Goal: Information Seeking & Learning: Find specific fact

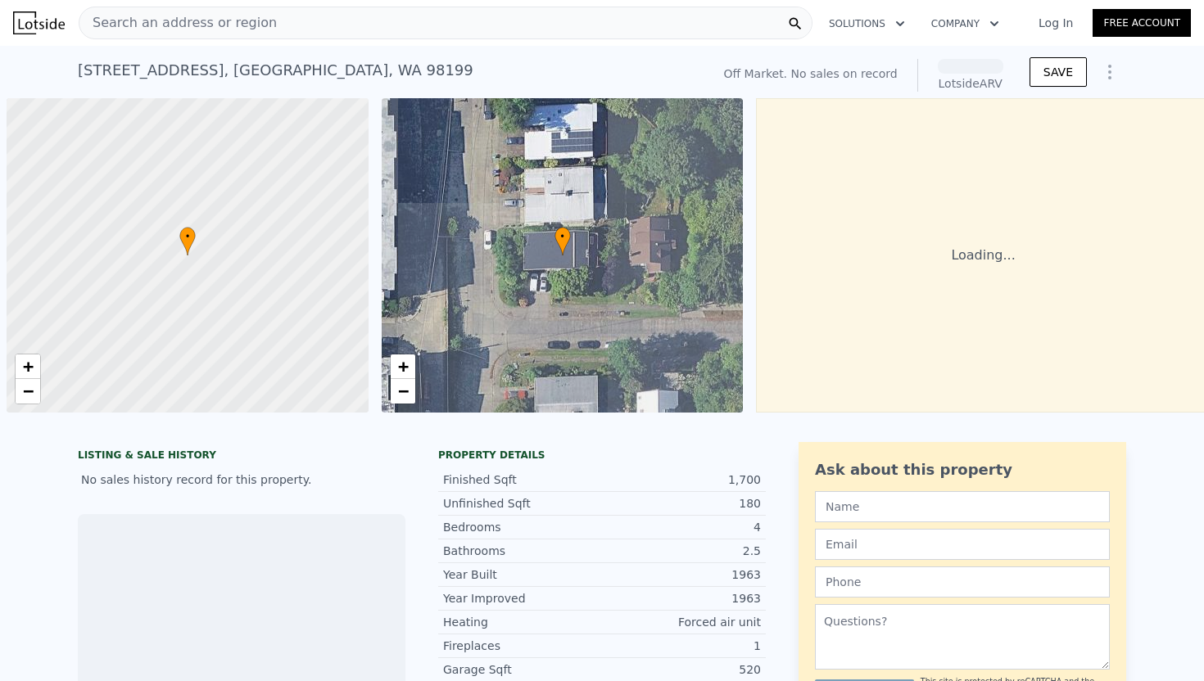
scroll to position [0, 7]
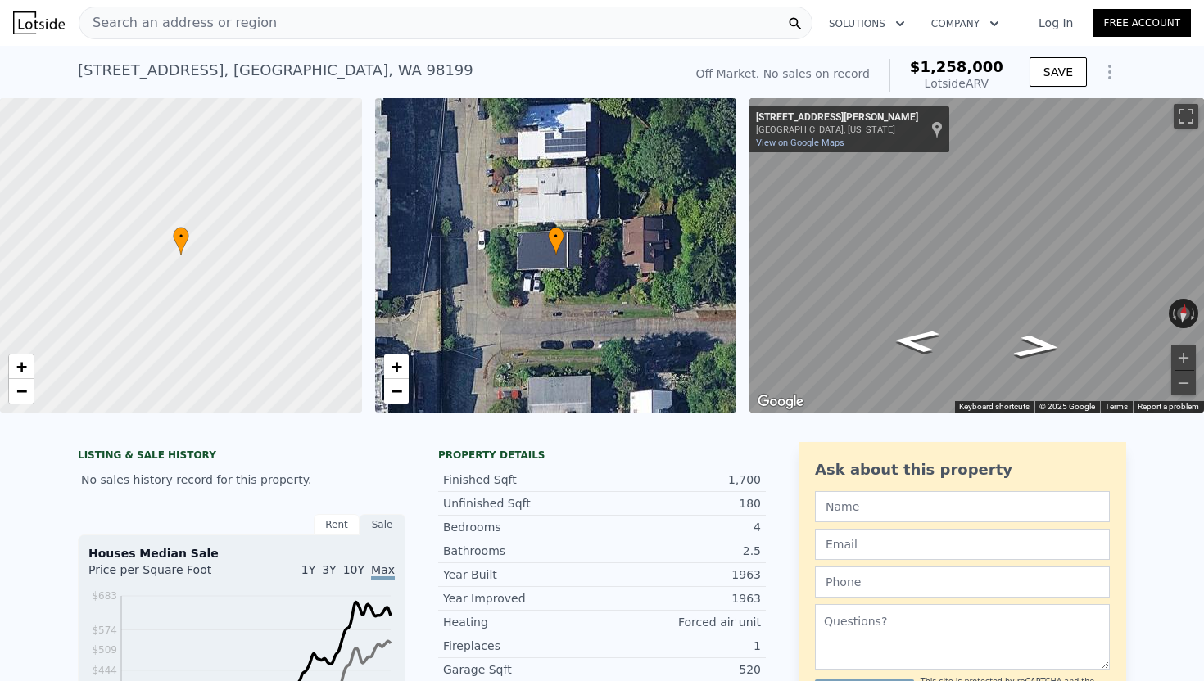
click at [603, 257] on div "• + −" at bounding box center [556, 255] width 362 height 314
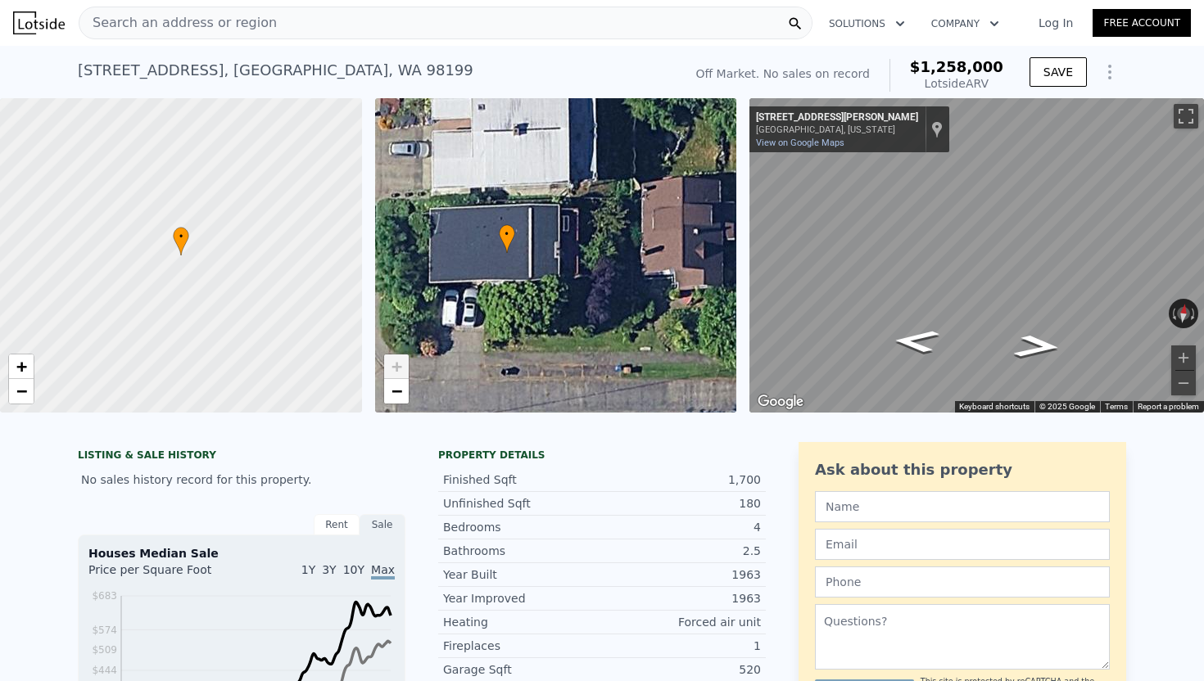
click at [602, 255] on div "• + −" at bounding box center [556, 255] width 362 height 314
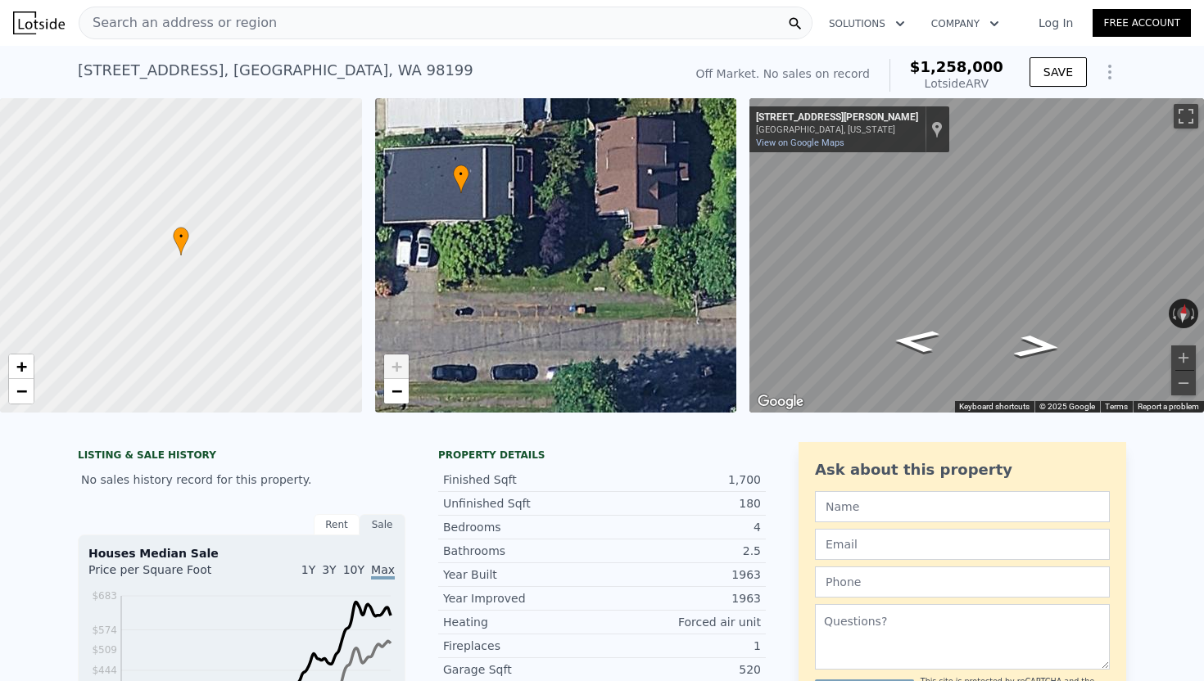
drag, startPoint x: 528, startPoint y: 287, endPoint x: 504, endPoint y: 227, distance: 64.3
click at [505, 227] on div "• + −" at bounding box center [556, 255] width 362 height 314
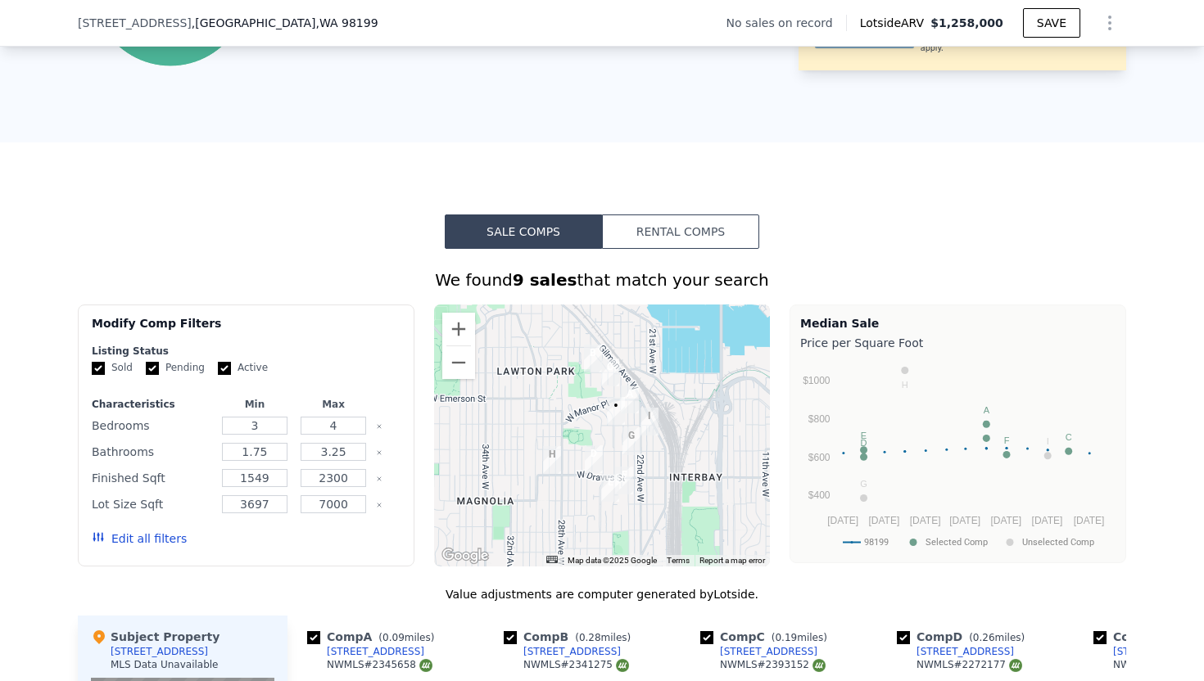
scroll to position [1021, 0]
click at [780, 284] on div "We found 9 sales that match your search" at bounding box center [602, 279] width 1048 height 23
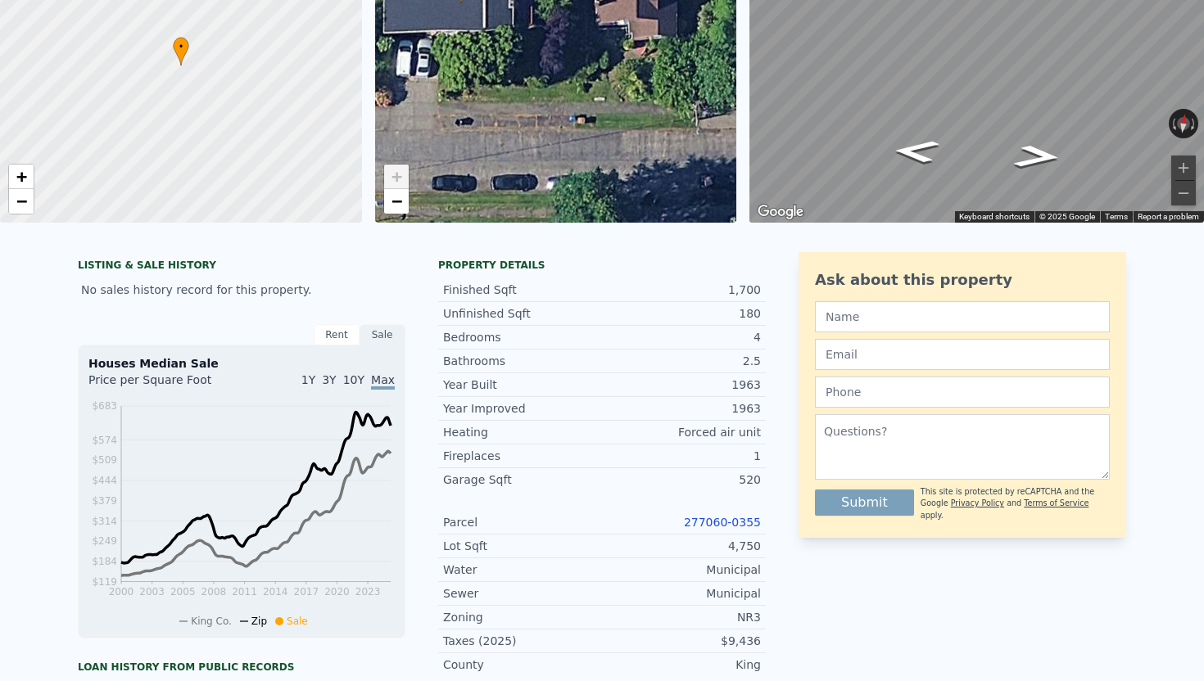
scroll to position [0, 0]
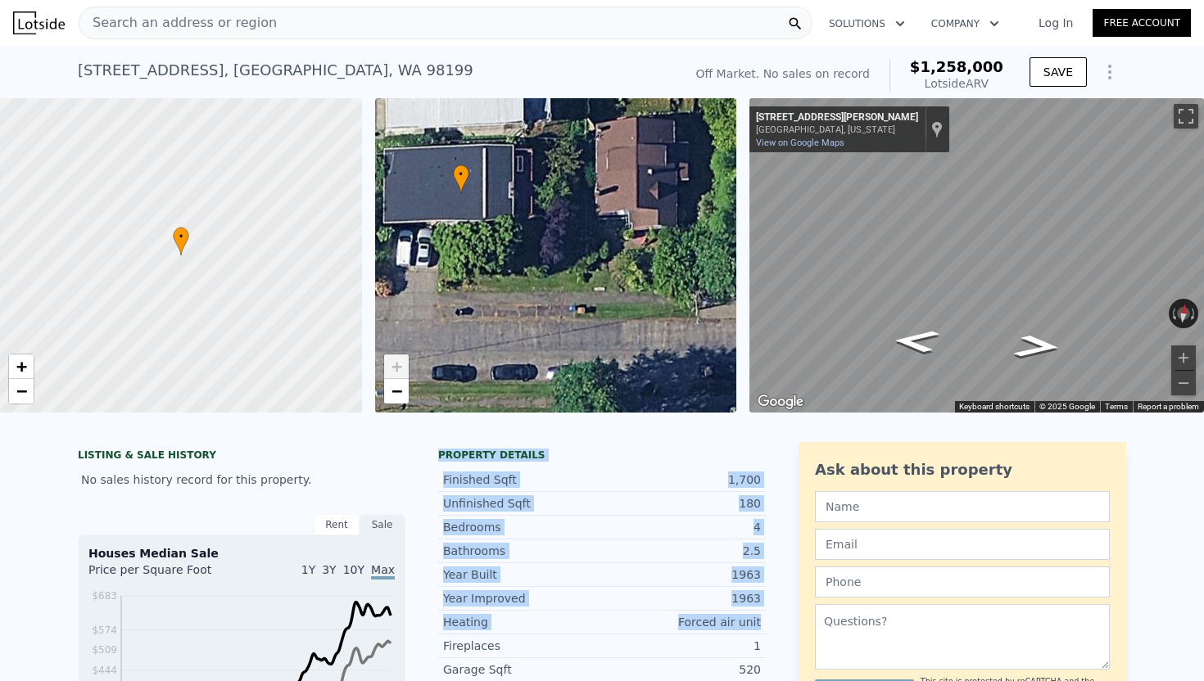
drag, startPoint x: 449, startPoint y: 447, endPoint x: 756, endPoint y: 621, distance: 352.7
click at [756, 621] on div "Forced air unit" at bounding box center [681, 622] width 159 height 16
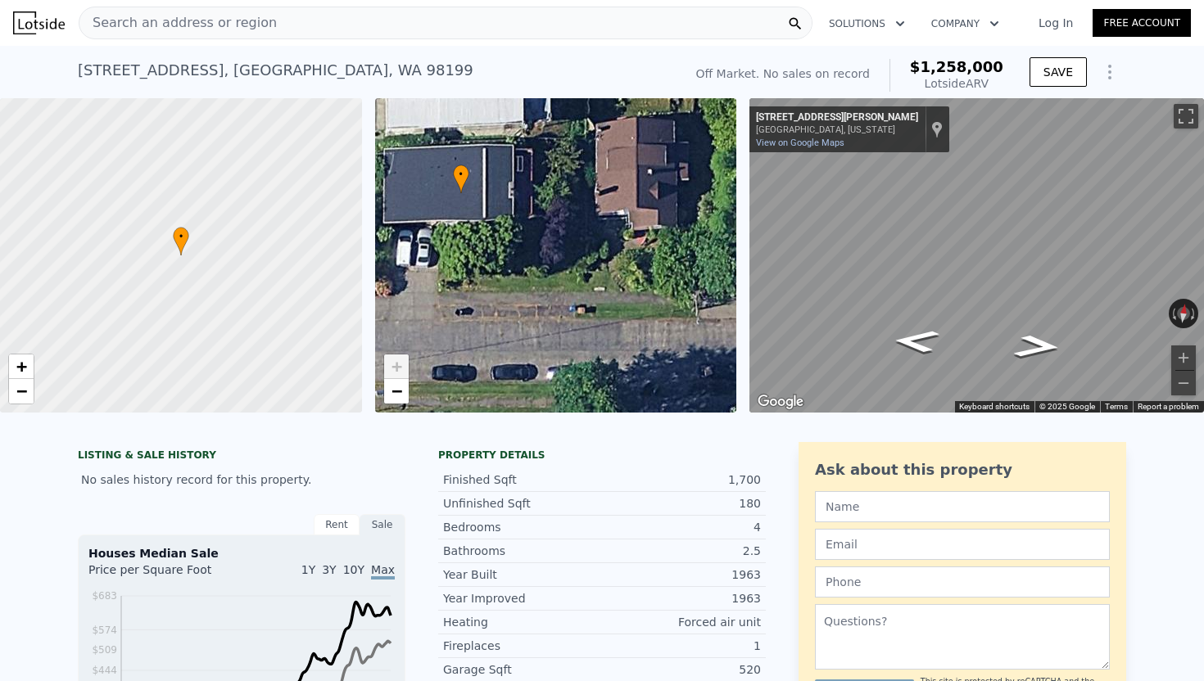
click at [756, 621] on div "Forced air unit" at bounding box center [681, 622] width 159 height 16
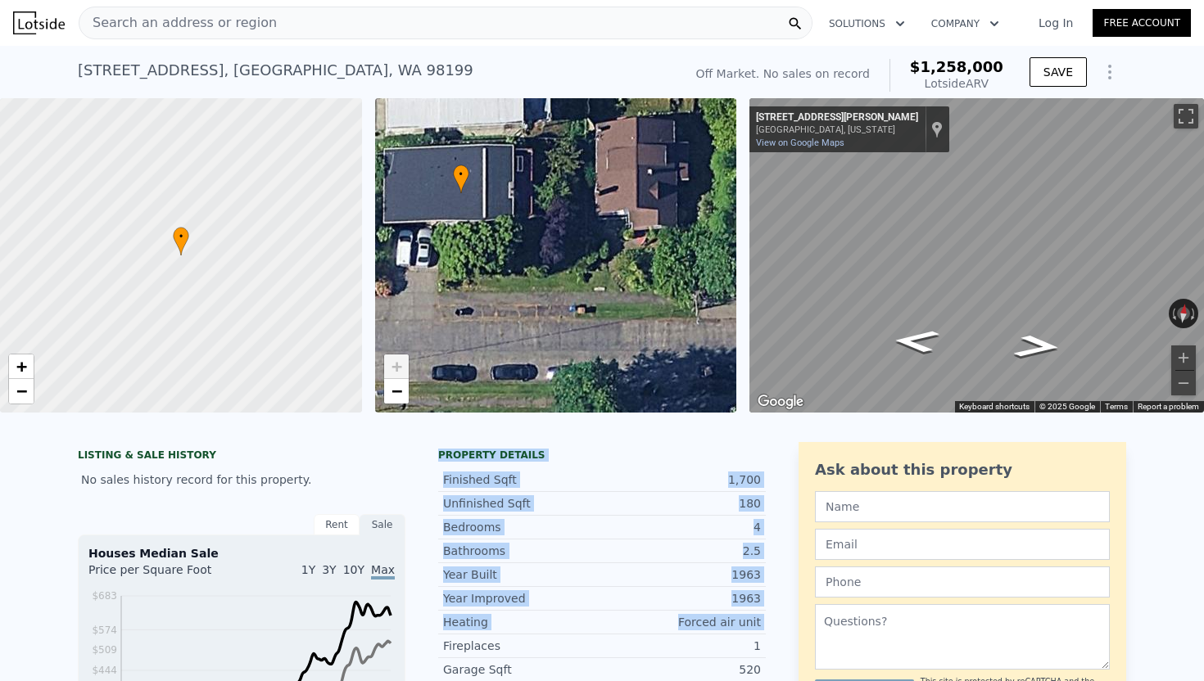
drag, startPoint x: 756, startPoint y: 621, endPoint x: 449, endPoint y: 458, distance: 347.6
click at [450, 458] on div "Property details Finished Sqft 1,700 Unfinished Sqft 180 Bedrooms 4 Bathrooms 2…" at bounding box center [602, 664] width 328 height 431
click at [449, 458] on div "Property details" at bounding box center [602, 455] width 328 height 13
drag, startPoint x: 449, startPoint y: 458, endPoint x: 760, endPoint y: 625, distance: 353.2
click at [760, 625] on div "Property details Finished Sqft 1,700 Unfinished Sqft 180 Bedrooms 4 Bathrooms 2…" at bounding box center [602, 664] width 328 height 431
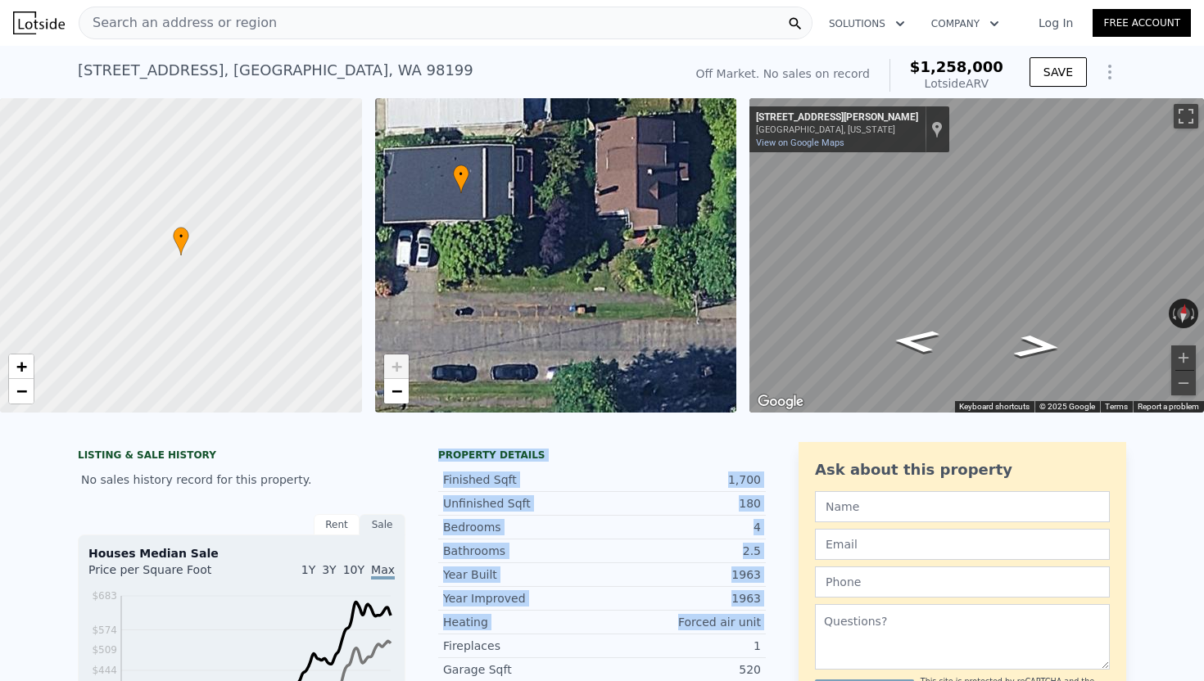
click at [760, 625] on div "Forced air unit" at bounding box center [681, 622] width 159 height 16
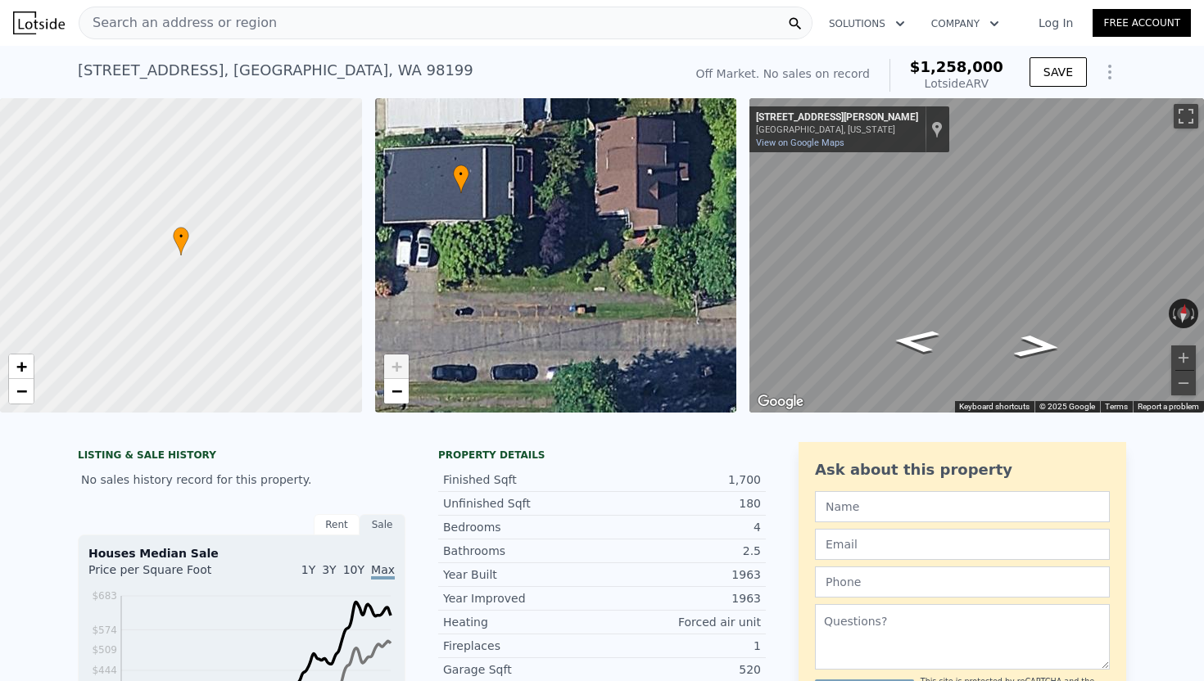
click at [760, 625] on div "Forced air unit" at bounding box center [681, 622] width 159 height 16
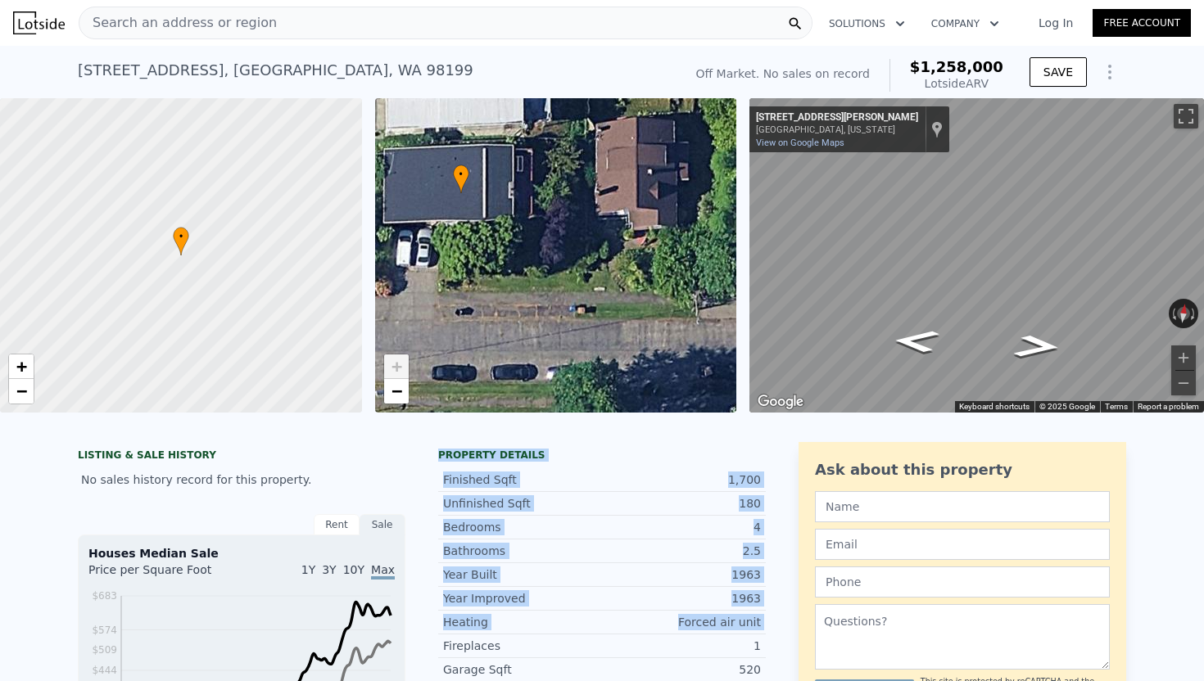
drag, startPoint x: 760, startPoint y: 625, endPoint x: 441, endPoint y: 451, distance: 363.5
click at [441, 451] on div "Property details Finished Sqft 1,700 Unfinished Sqft 180 Bedrooms 4 Bathrooms 2…" at bounding box center [602, 664] width 328 height 431
click at [441, 450] on div "Property details" at bounding box center [602, 455] width 328 height 13
drag, startPoint x: 441, startPoint y: 450, endPoint x: 763, endPoint y: 667, distance: 388.3
click at [763, 667] on div "Property details Finished Sqft 1,700 Unfinished Sqft 180 Bedrooms 4 Bathrooms 2…" at bounding box center [602, 664] width 328 height 431
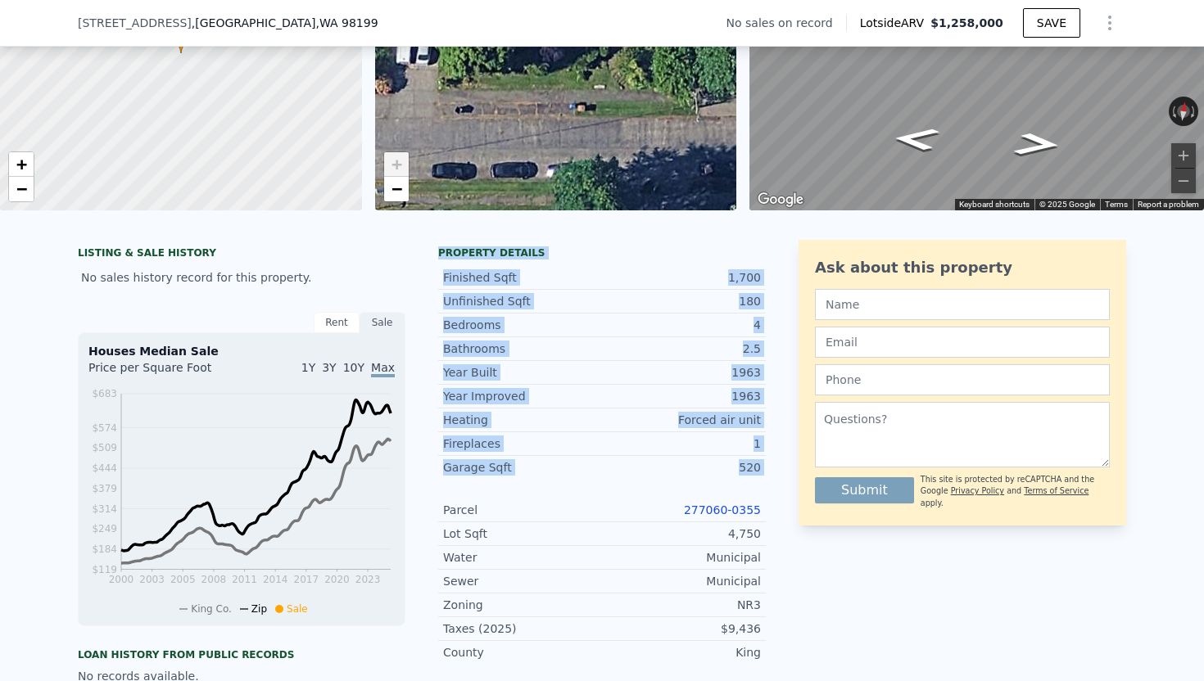
scroll to position [200, 0]
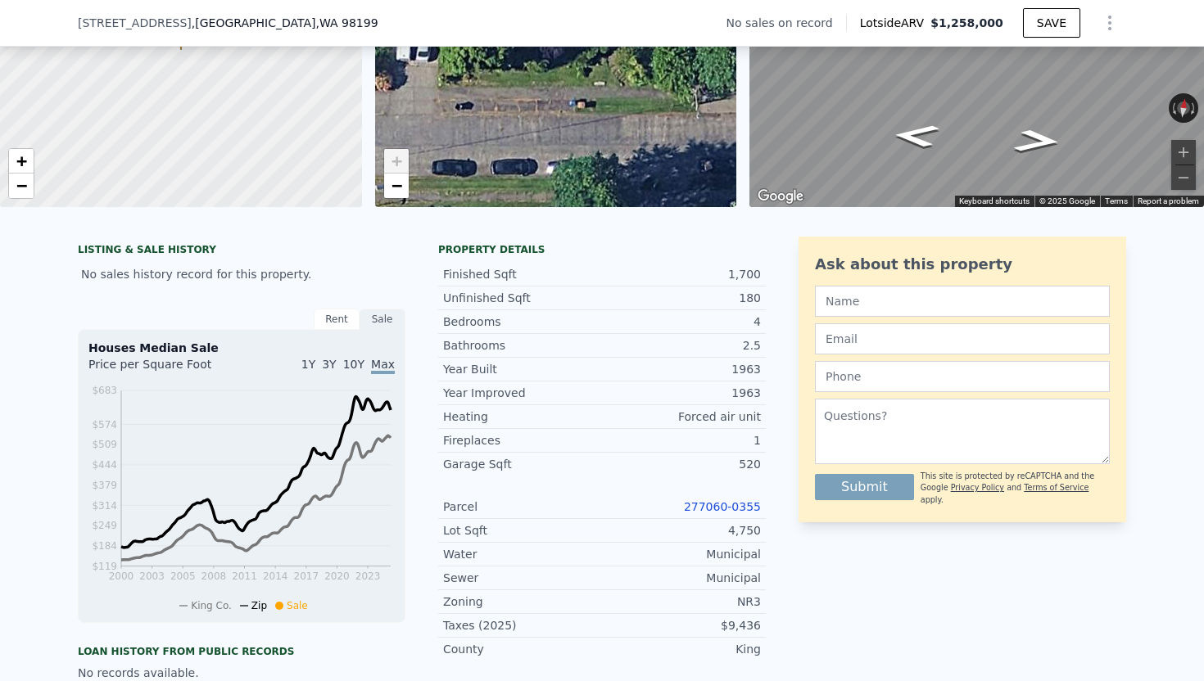
click at [748, 641] on div "King" at bounding box center [681, 649] width 159 height 16
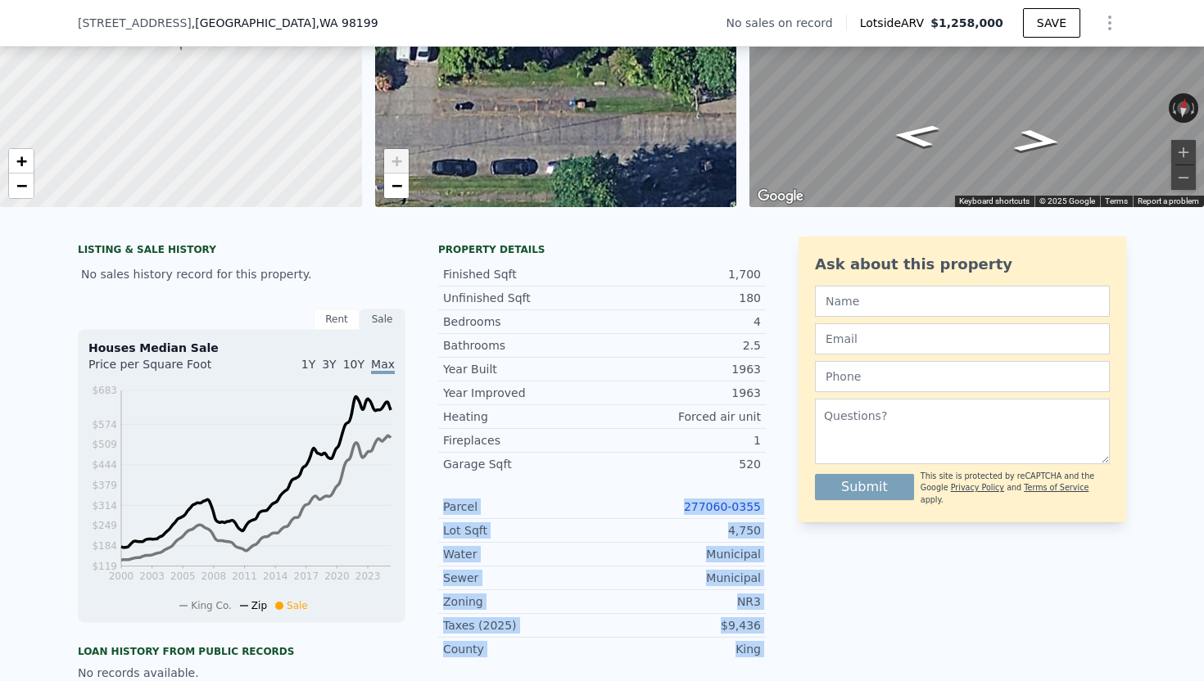
drag, startPoint x: 748, startPoint y: 641, endPoint x: 504, endPoint y: 503, distance: 281.2
click at [504, 503] on div "Parcel 277060-0355 Lot Sqft 4,750 Water Municipal Sewer Municipal Zoning NR3 Ta…" at bounding box center [602, 577] width 328 height 165
click at [504, 503] on div "Parcel" at bounding box center [522, 507] width 159 height 16
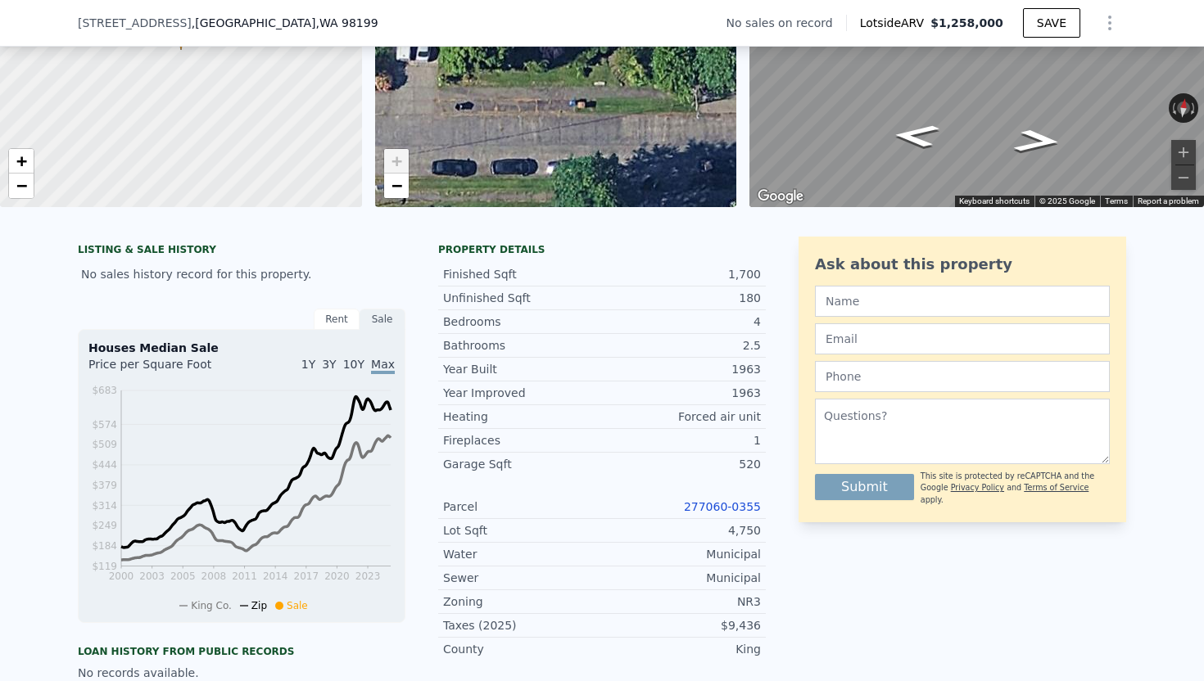
click at [504, 503] on div "Parcel" at bounding box center [522, 507] width 159 height 16
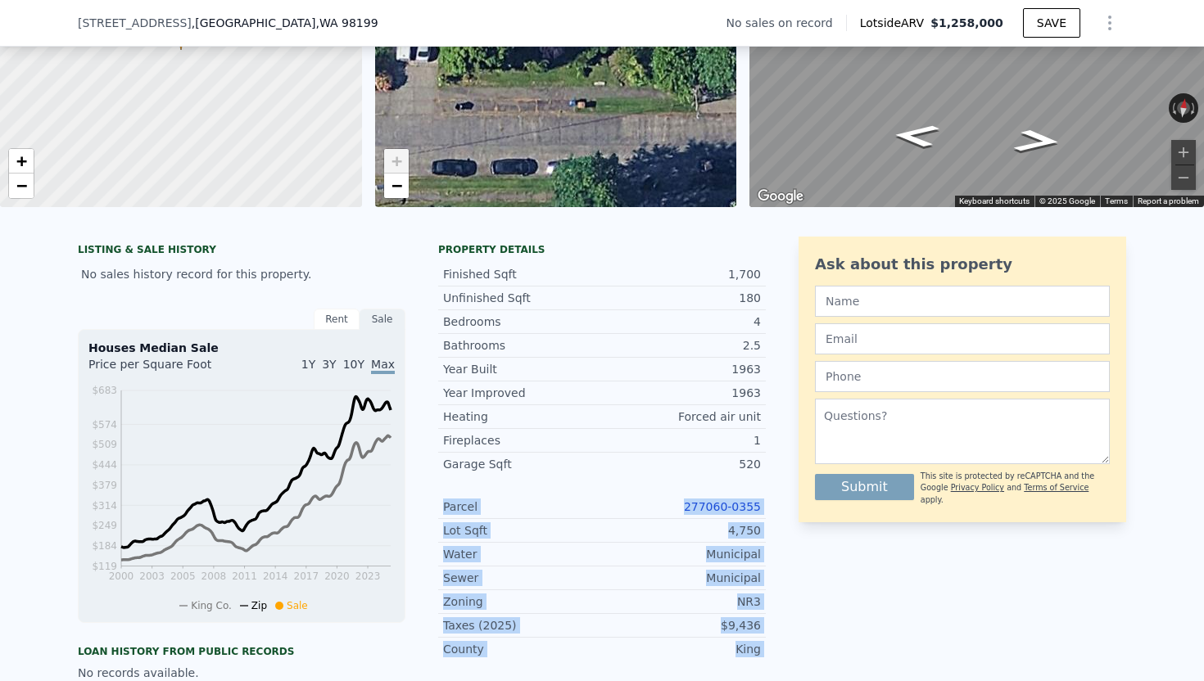
drag, startPoint x: 504, startPoint y: 503, endPoint x: 750, endPoint y: 655, distance: 289.7
click at [750, 655] on div "Parcel 277060-0355 Lot Sqft 4,750 Water Municipal Sewer Municipal Zoning NR3 Ta…" at bounding box center [602, 577] width 328 height 165
click at [750, 655] on div "King" at bounding box center [681, 649] width 159 height 16
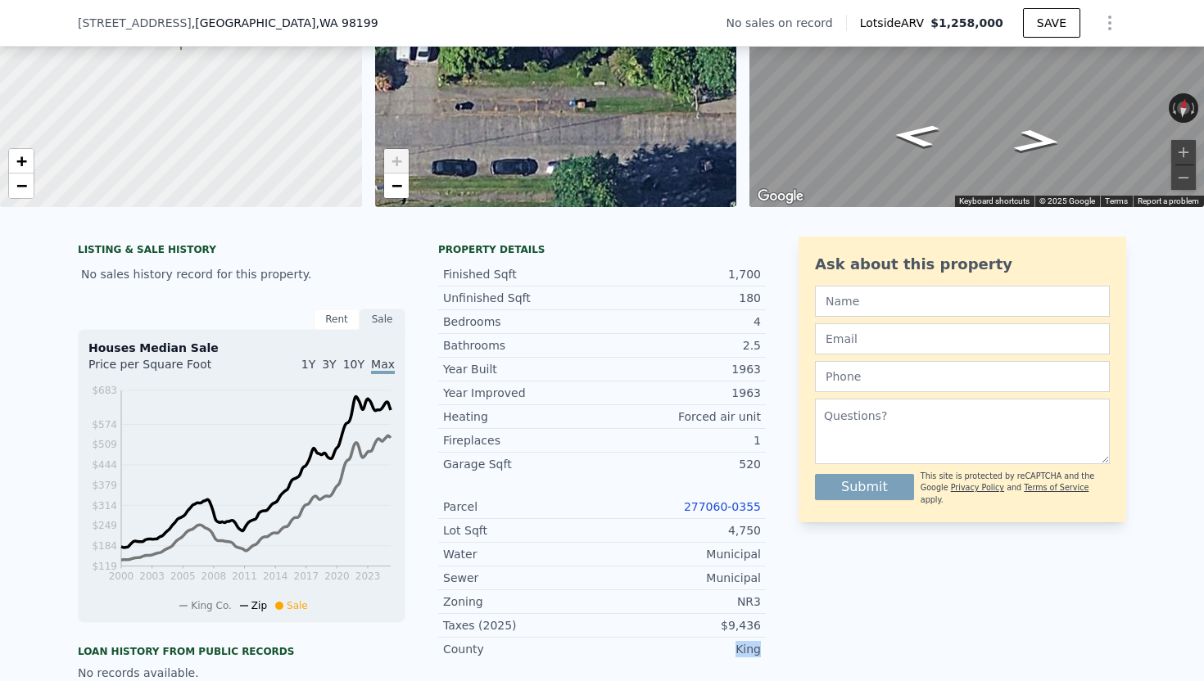
click at [750, 655] on div "King" at bounding box center [681, 649] width 159 height 16
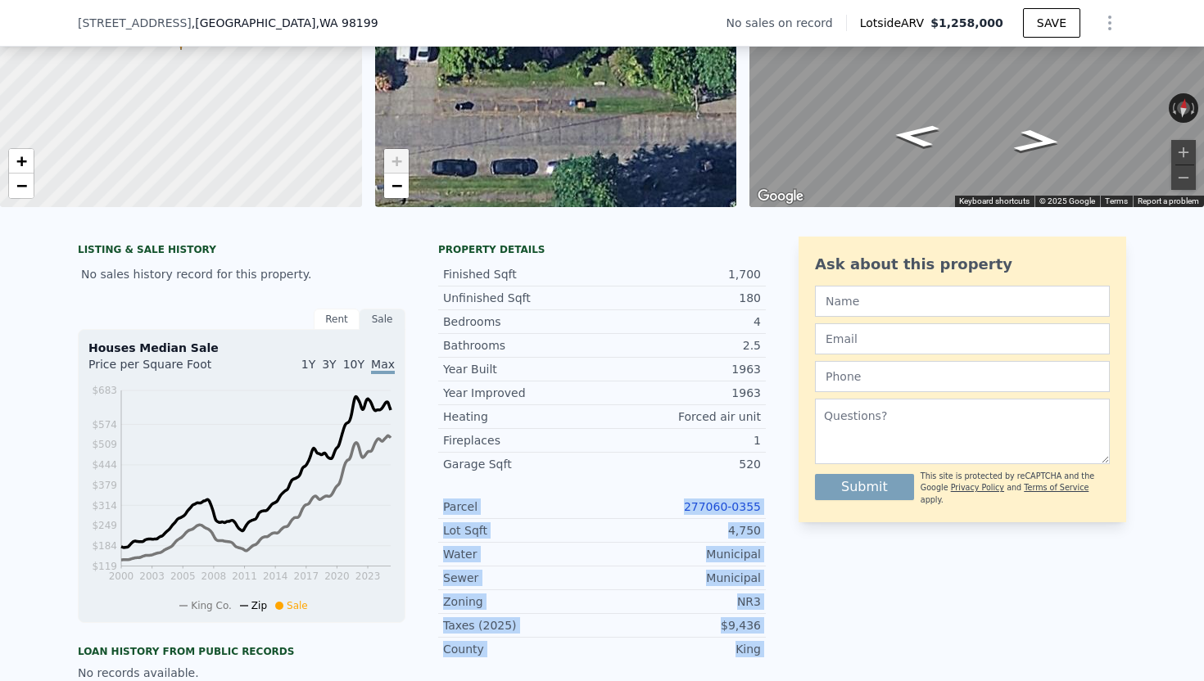
drag, startPoint x: 750, startPoint y: 655, endPoint x: 462, endPoint y: 507, distance: 324.1
click at [462, 507] on div "Parcel 277060-0355 Lot Sqft 4,750 Water Municipal Sewer Municipal Zoning NR3 Ta…" at bounding box center [602, 577] width 328 height 165
click at [462, 507] on div "Parcel" at bounding box center [522, 507] width 159 height 16
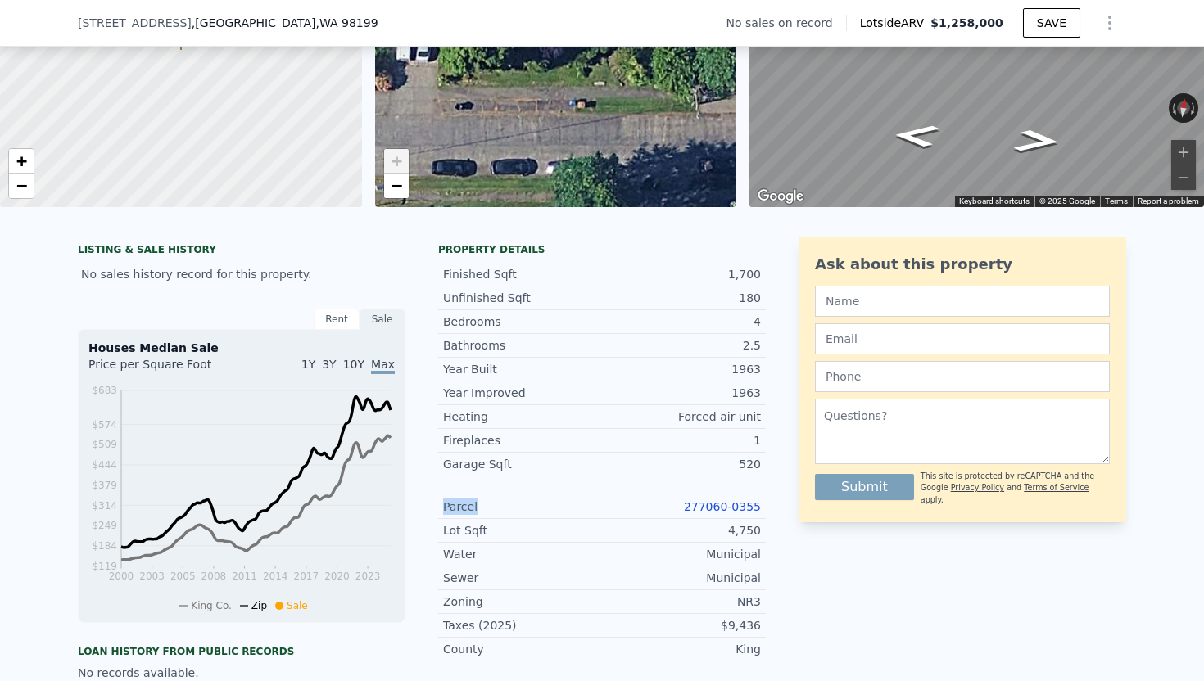
click at [462, 507] on div "Parcel" at bounding box center [522, 507] width 159 height 16
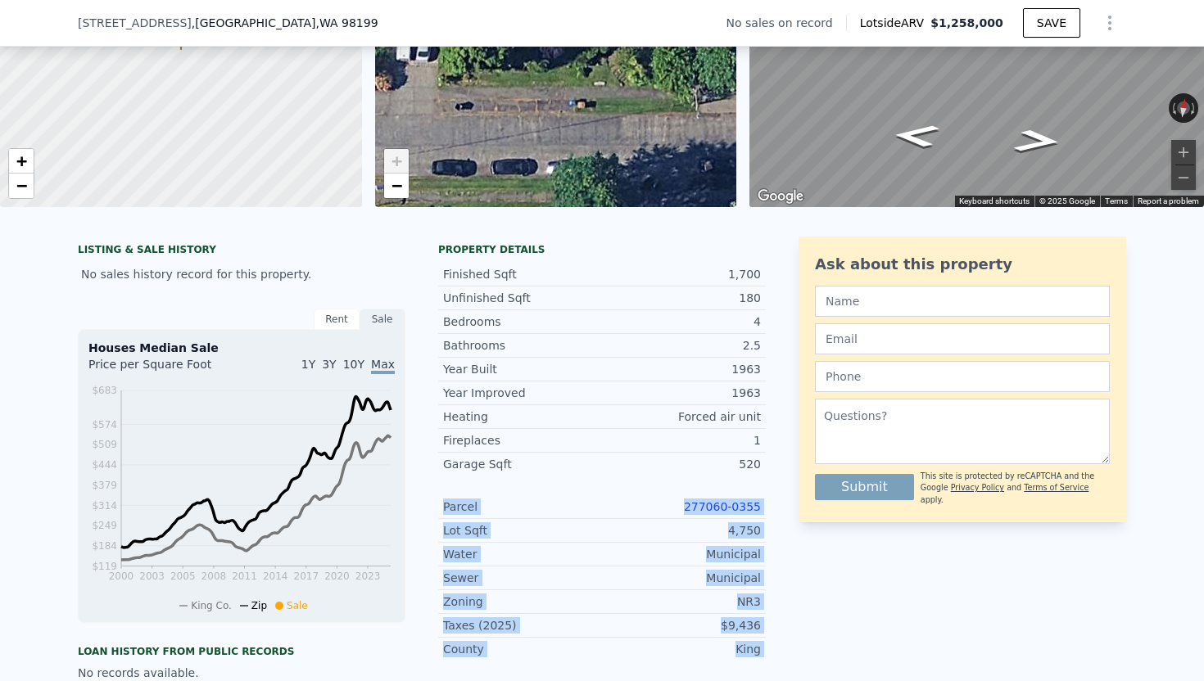
drag, startPoint x: 462, startPoint y: 507, endPoint x: 747, endPoint y: 645, distance: 316.8
click at [747, 645] on div "Parcel 277060-0355 Lot Sqft 4,750 Water Municipal Sewer Municipal Zoning NR3 Ta…" at bounding box center [602, 577] width 328 height 165
click at [747, 645] on div "King" at bounding box center [681, 649] width 159 height 16
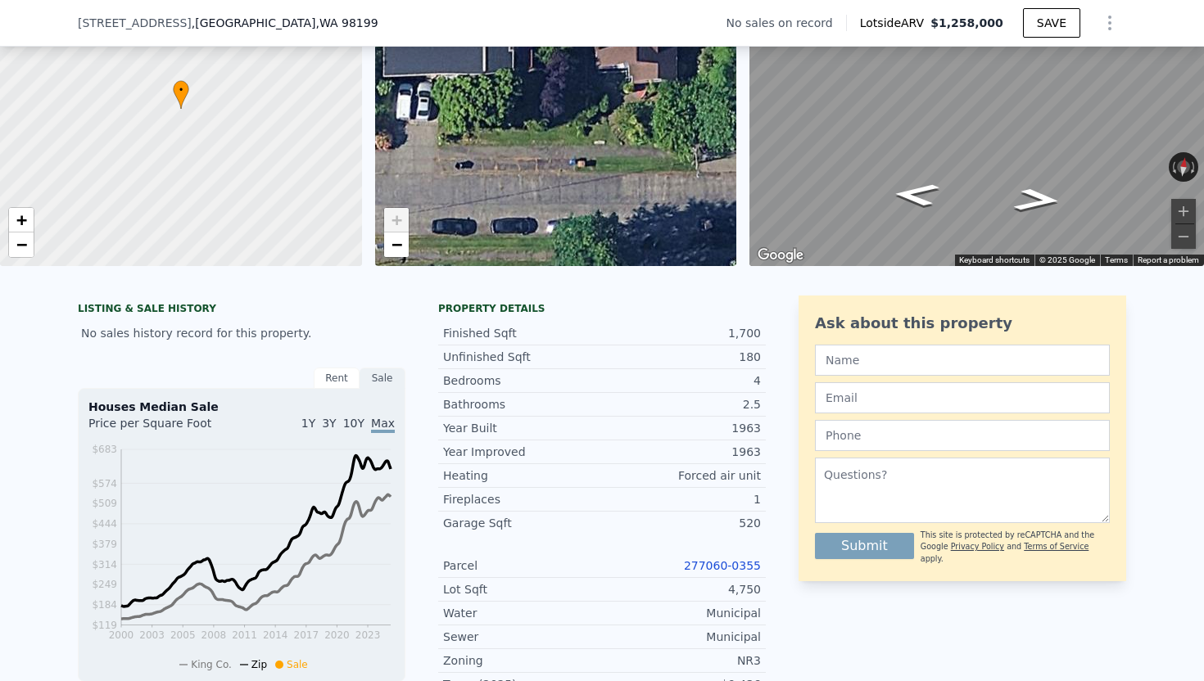
scroll to position [96, 0]
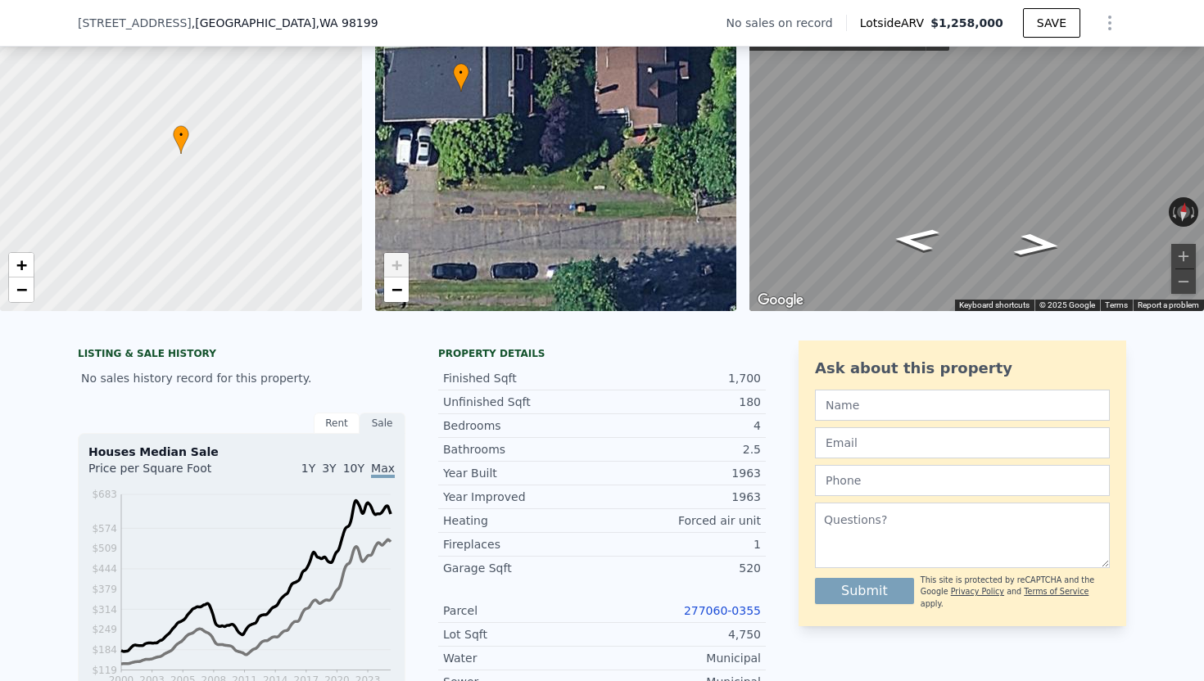
click at [707, 436] on div "Bedrooms 4" at bounding box center [602, 426] width 328 height 24
click at [735, 405] on div "180" at bounding box center [681, 402] width 159 height 16
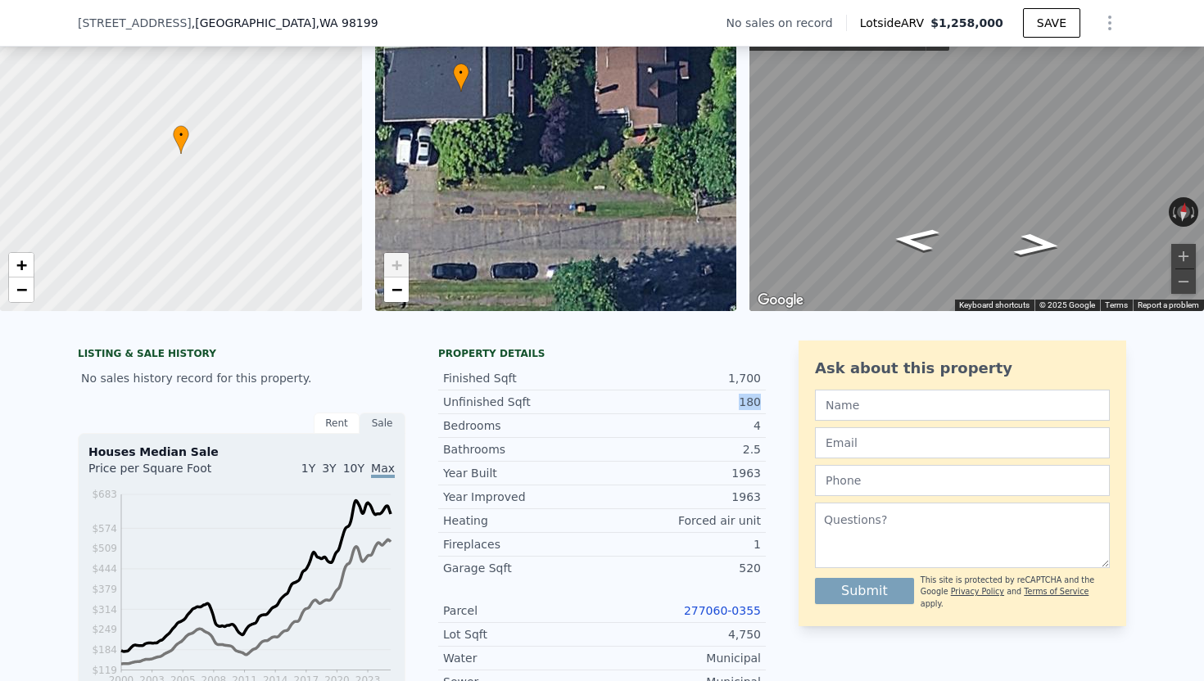
click at [735, 405] on div "180" at bounding box center [681, 402] width 159 height 16
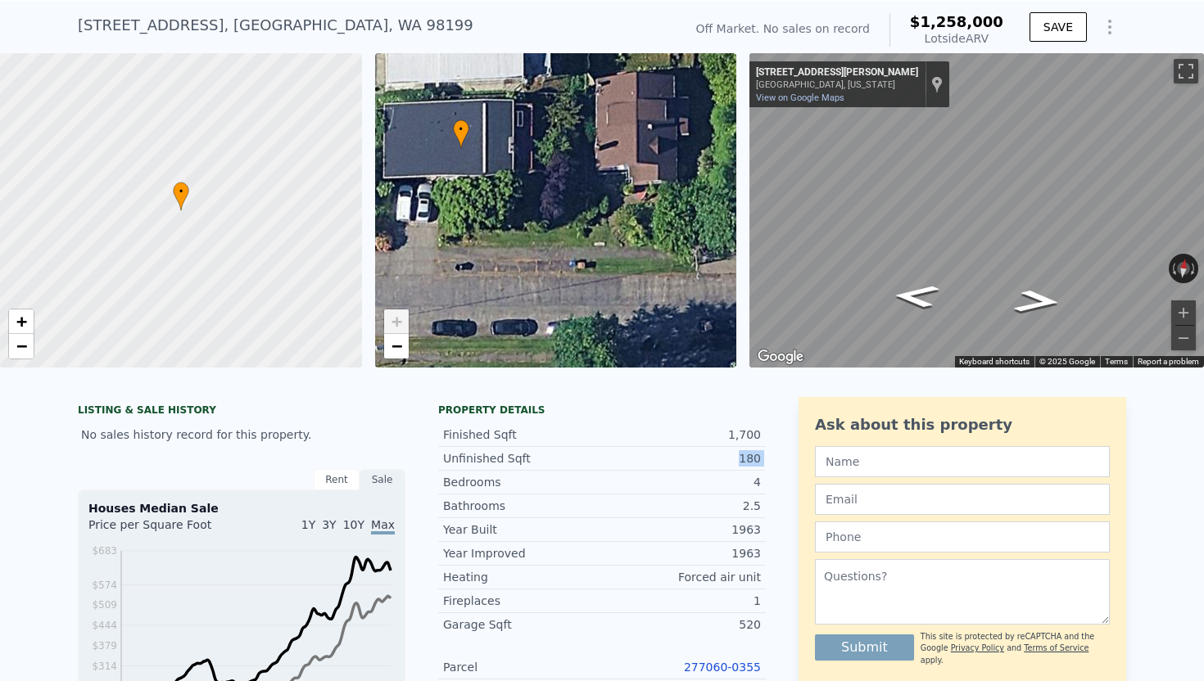
scroll to position [38, 0]
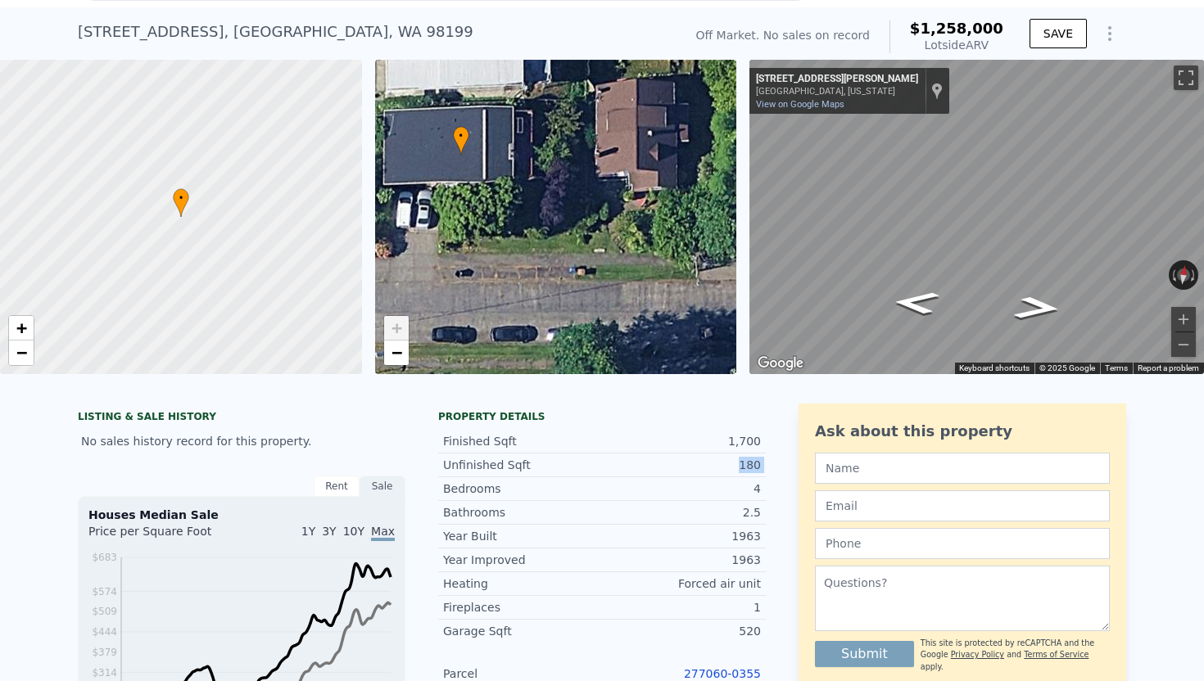
click at [722, 443] on div "1,700" at bounding box center [681, 441] width 159 height 16
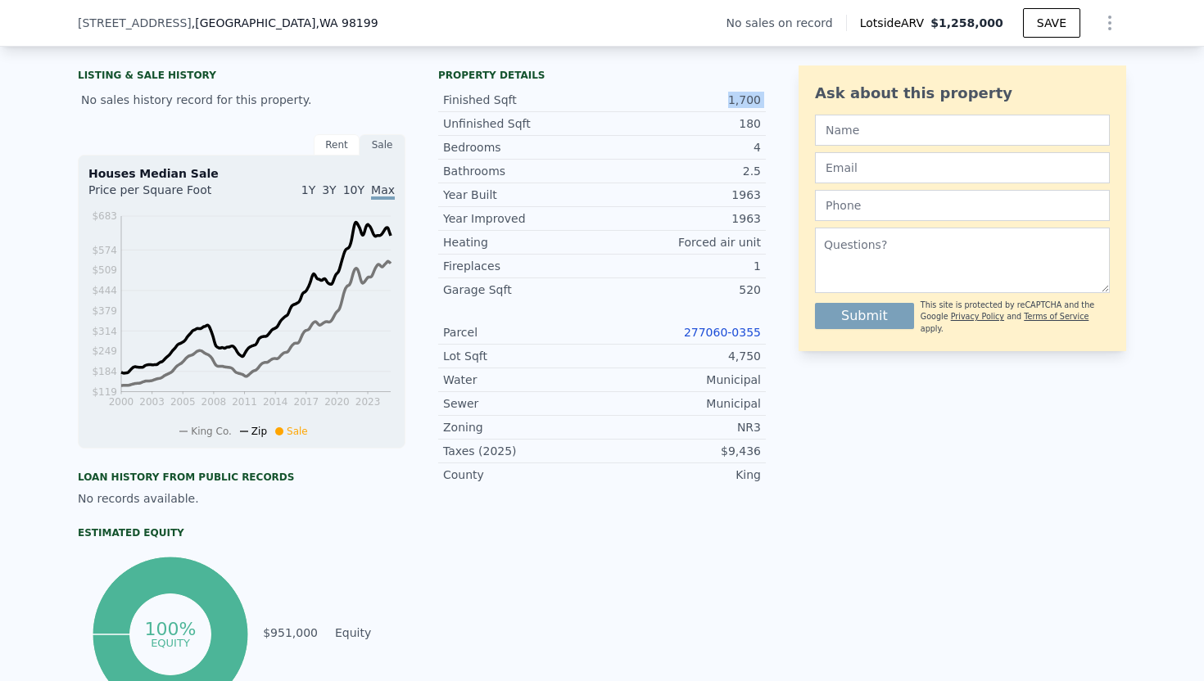
scroll to position [376, 0]
